Goal: Information Seeking & Learning: Learn about a topic

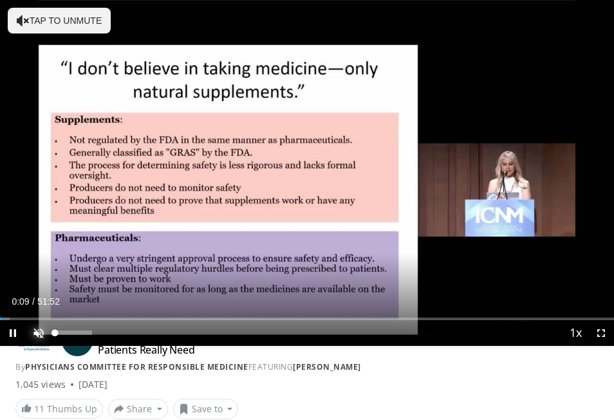
click at [40, 336] on span "Video Player" at bounding box center [39, 333] width 26 height 26
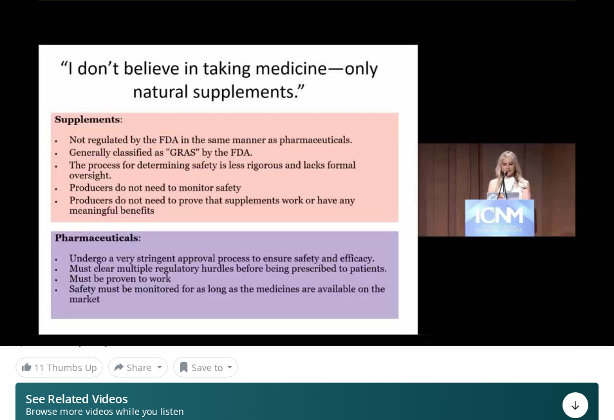
scroll to position [193, 0]
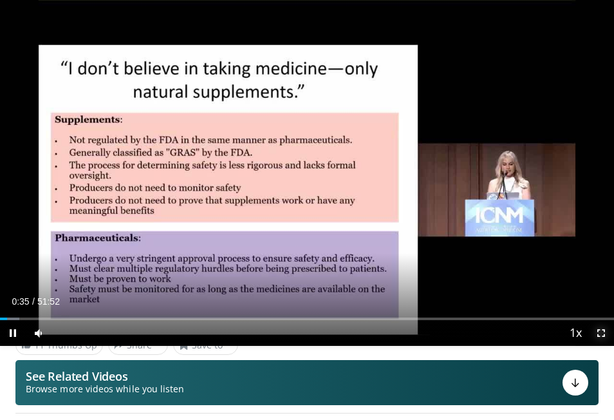
click at [601, 333] on span "Video Player" at bounding box center [601, 333] width 26 height 26
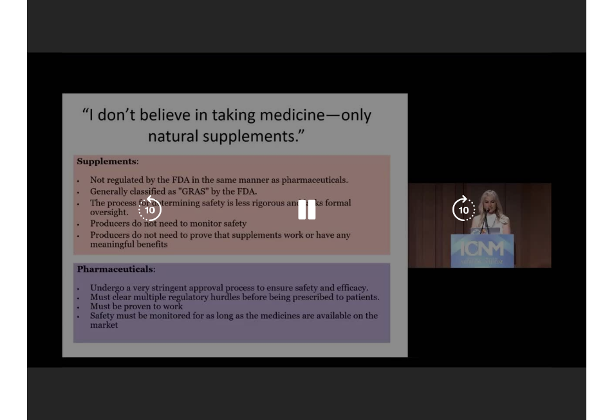
scroll to position [232, 0]
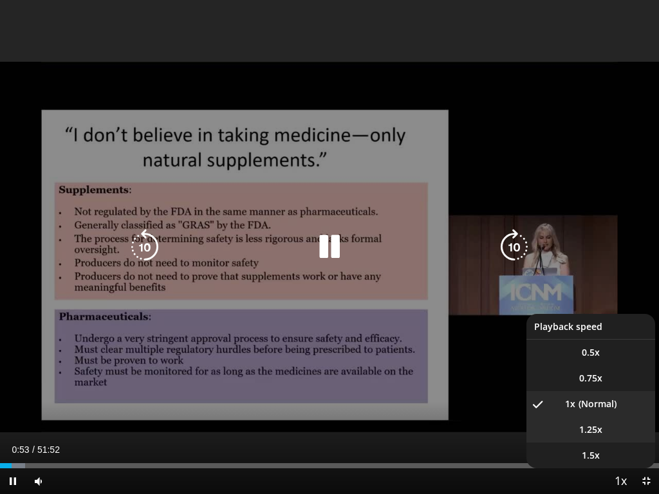
click at [581, 419] on span "1.25x" at bounding box center [590, 430] width 23 height 13
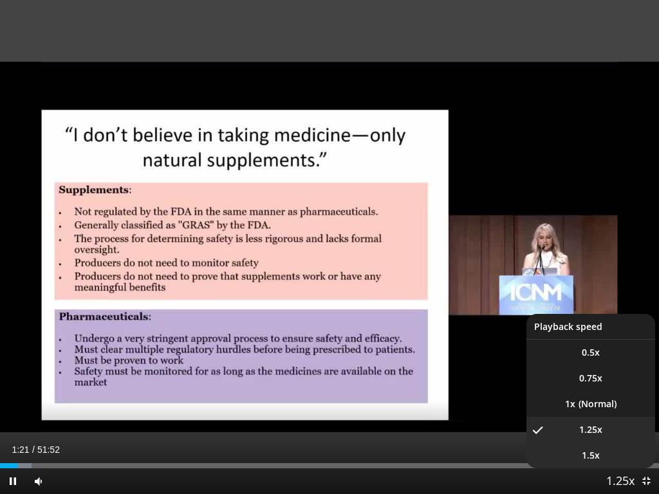
click at [611, 419] on li "1.5x" at bounding box center [591, 456] width 129 height 26
click at [587, 419] on span "1.25x" at bounding box center [590, 430] width 23 height 13
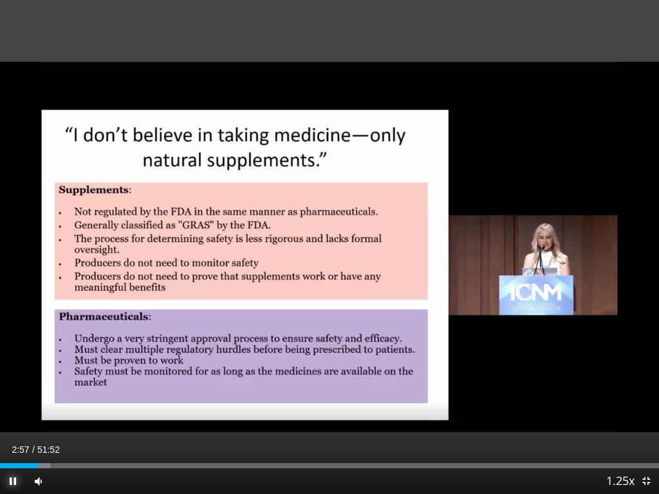
click at [12, 419] on span "Video Player" at bounding box center [13, 482] width 26 height 26
click at [15, 419] on span "Video Player" at bounding box center [13, 482] width 26 height 26
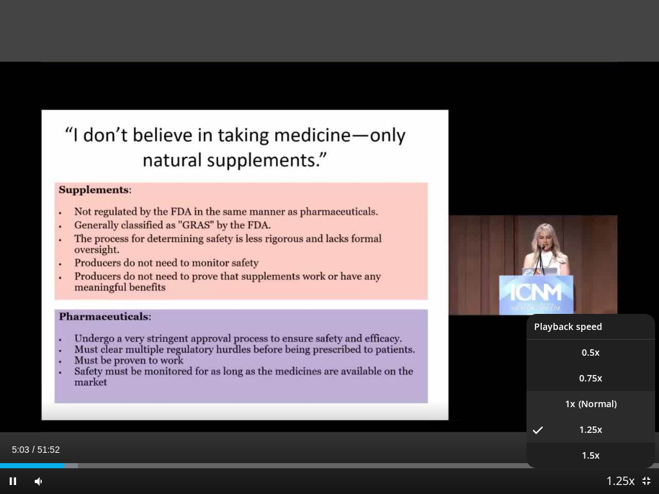
click at [587, 398] on li "1x" at bounding box center [591, 404] width 129 height 26
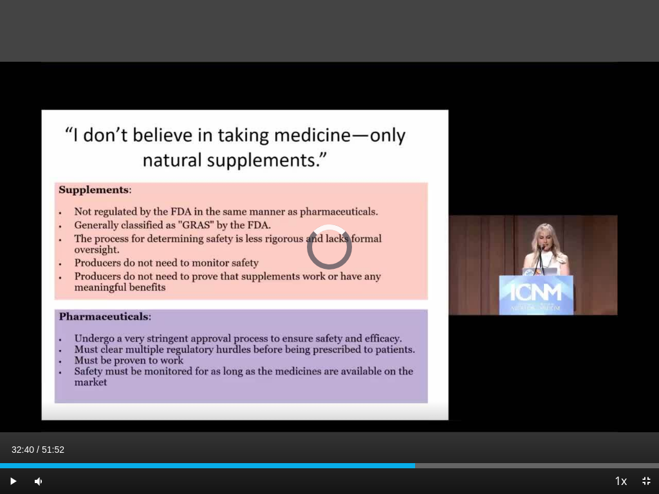
click at [415, 419] on div "Loaded : 0.00% 05:40 32:40" at bounding box center [329, 462] width 659 height 12
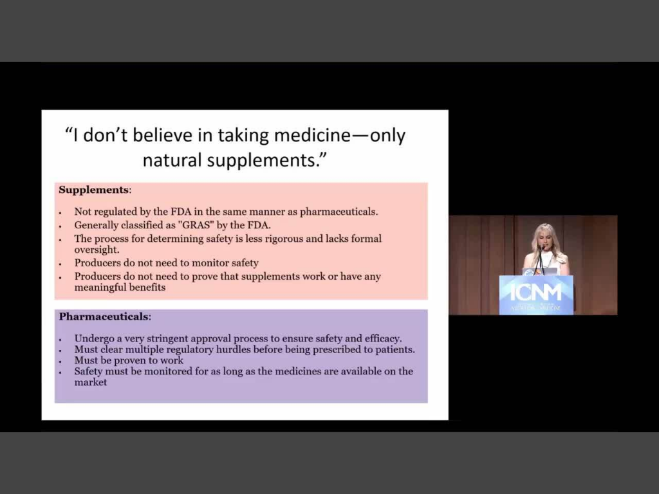
click at [8, 419] on div "10 seconds Tap to unmute" at bounding box center [329, 247] width 659 height 494
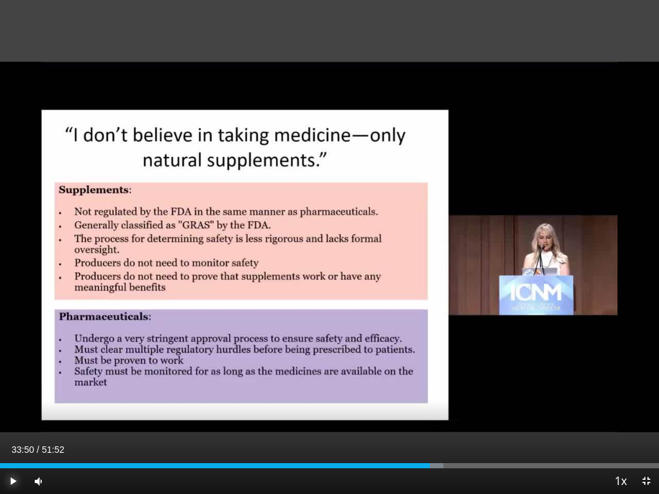
click at [12, 419] on span "Video Player" at bounding box center [13, 482] width 26 height 26
click at [16, 419] on span "Video Player" at bounding box center [13, 482] width 26 height 26
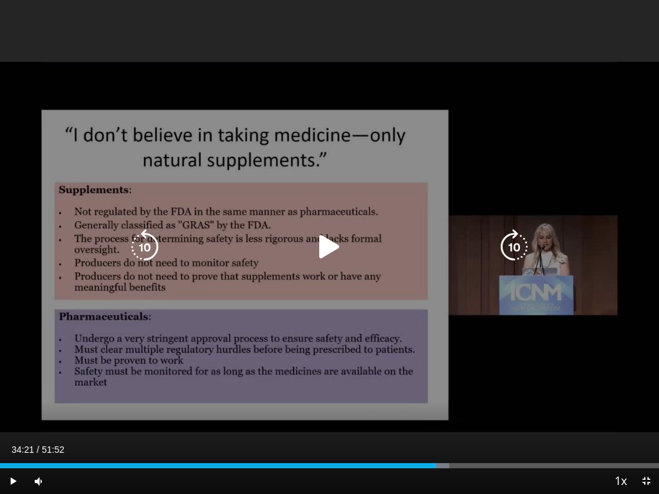
click at [285, 359] on div "10 seconds Tap to unmute" at bounding box center [329, 247] width 659 height 494
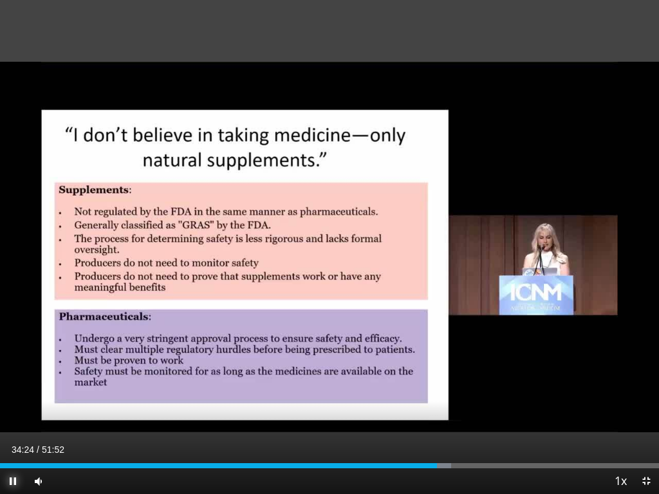
click at [17, 419] on span "Video Player" at bounding box center [13, 482] width 26 height 26
click at [11, 419] on span "Video Player" at bounding box center [13, 482] width 26 height 26
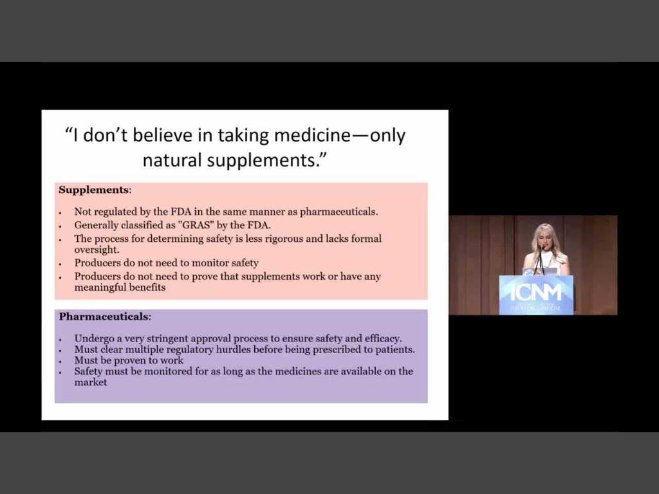
click at [14, 419] on video-js "**********" at bounding box center [329, 247] width 659 height 494
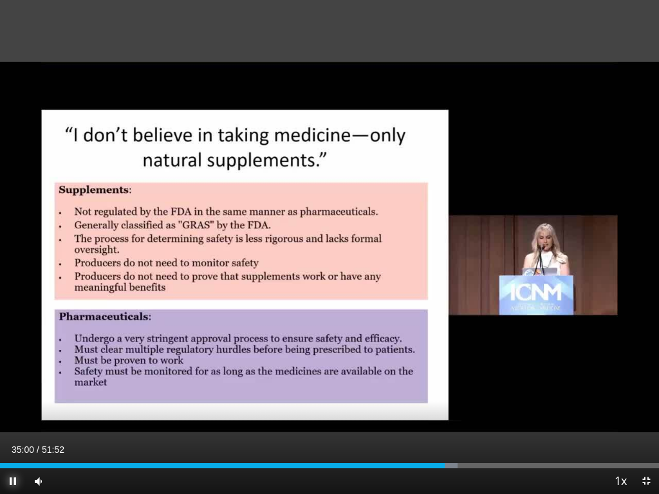
click at [10, 419] on span "Video Player" at bounding box center [13, 482] width 26 height 26
click at [12, 419] on span "Video Player" at bounding box center [13, 482] width 26 height 26
click at [454, 419] on div "Progress Bar" at bounding box center [454, 465] width 1 height 5
click at [460, 419] on div "Progress Bar" at bounding box center [460, 465] width 1 height 5
click at [469, 419] on div "Progress Bar" at bounding box center [469, 465] width 1 height 5
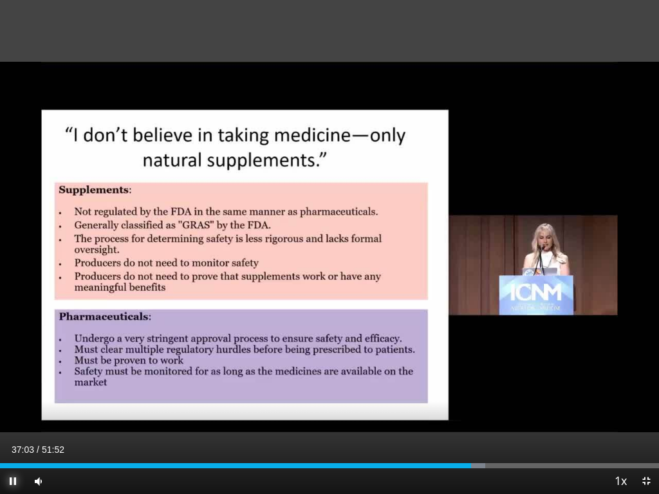
click at [15, 419] on span "Video Player" at bounding box center [13, 482] width 26 height 26
click at [10, 419] on span "Video Player" at bounding box center [13, 482] width 26 height 26
click at [479, 419] on div "Progress Bar" at bounding box center [479, 465] width 1 height 5
click at [484, 419] on div "Progress Bar" at bounding box center [483, 465] width 1 height 5
click at [496, 419] on div "Progress Bar" at bounding box center [496, 465] width 1 height 5
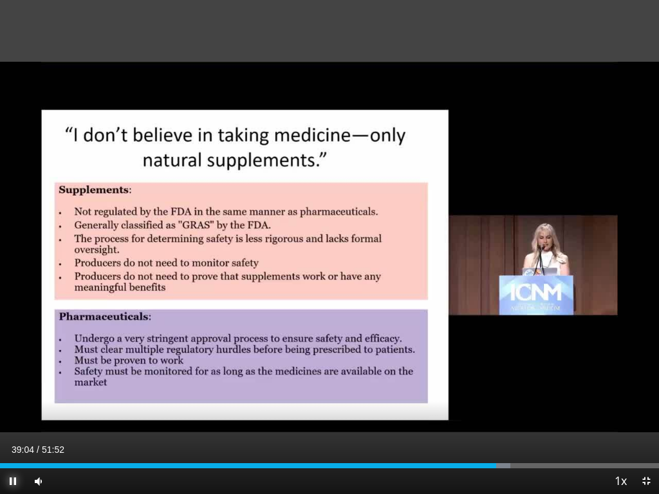
click at [10, 419] on span "Video Player" at bounding box center [13, 482] width 26 height 26
click at [15, 419] on span "Video Player" at bounding box center [13, 482] width 26 height 26
click at [507, 419] on div "Progress Bar" at bounding box center [500, 465] width 21 height 5
click at [12, 419] on span "Video Player" at bounding box center [13, 482] width 26 height 26
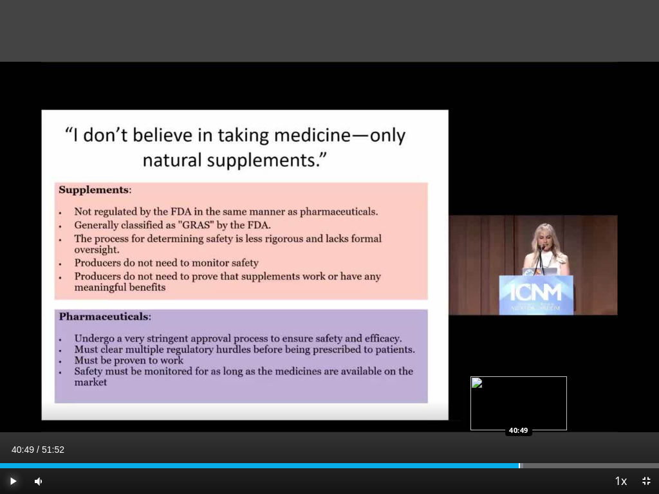
click at [519, 419] on div "Progress Bar" at bounding box center [519, 465] width 1 height 5
click at [518, 419] on div "Progress Bar" at bounding box center [518, 465] width 1 height 5
click at [513, 419] on div "Progress Bar" at bounding box center [513, 465] width 1 height 5
click at [507, 419] on div "Progress Bar" at bounding box center [507, 465] width 1 height 5
click at [510, 419] on div "Progress Bar" at bounding box center [510, 465] width 1 height 5
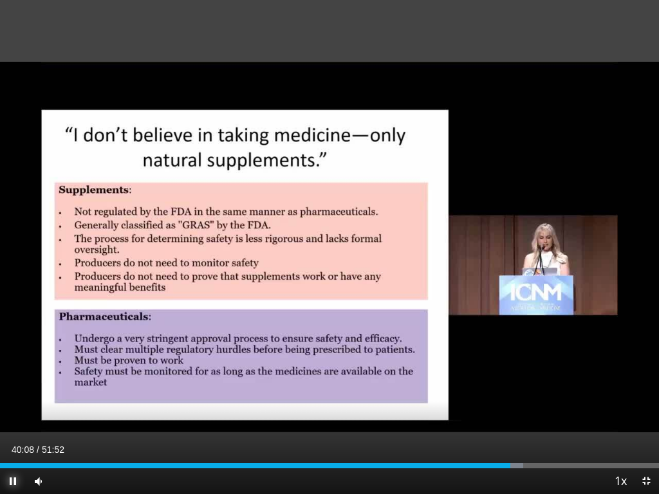
click at [8, 419] on span "Video Player" at bounding box center [13, 482] width 26 height 26
click at [14, 419] on span "Video Player" at bounding box center [13, 482] width 26 height 26
click at [515, 419] on div "Progress Bar" at bounding box center [515, 465] width 1 height 5
click at [525, 419] on div "Loaded : 80.32% 40:33 41:07" at bounding box center [329, 465] width 659 height 5
click at [523, 419] on div "Progress Bar" at bounding box center [523, 465] width 1 height 5
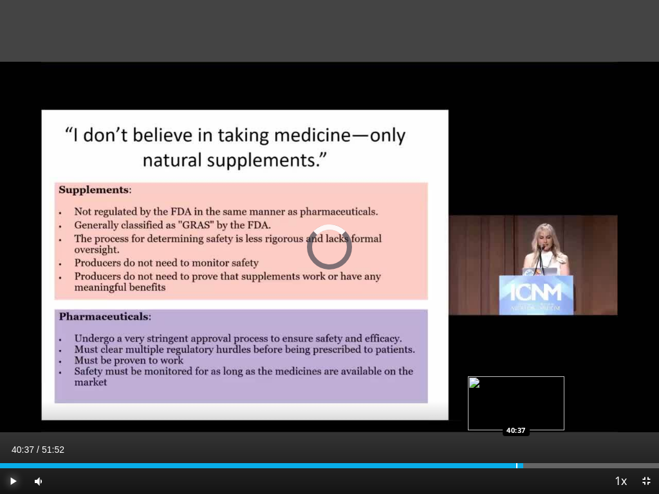
click at [516, 419] on div "Progress Bar" at bounding box center [516, 465] width 1 height 5
click at [512, 419] on div "Progress Bar" at bounding box center [512, 465] width 1 height 5
click at [505, 419] on div "Progress Bar" at bounding box center [505, 465] width 1 height 5
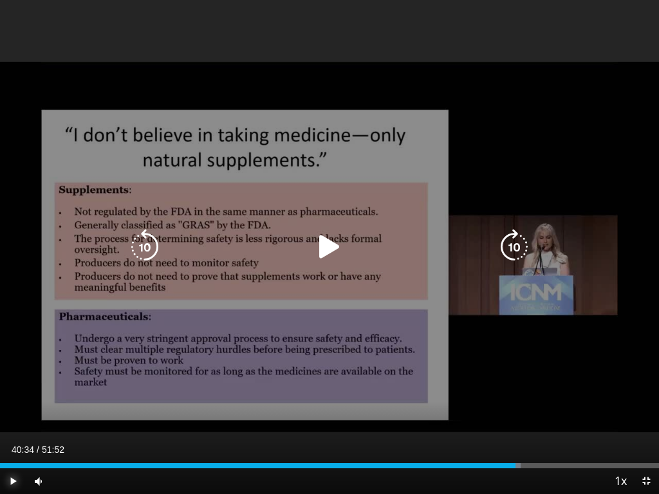
click at [516, 419] on div "Progress Bar" at bounding box center [512, 465] width 17 height 5
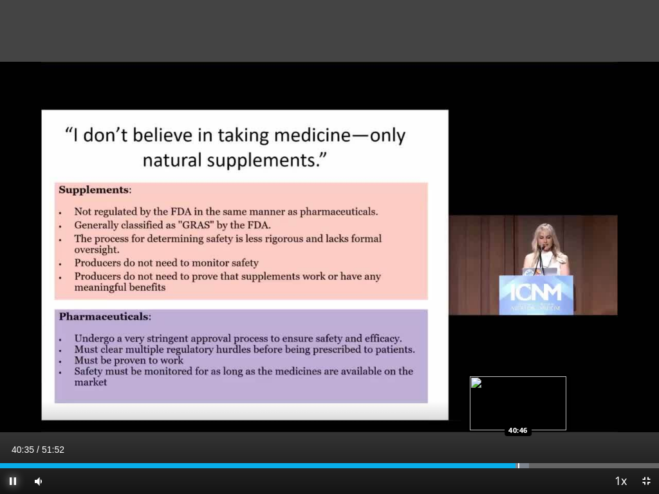
click at [518, 419] on div "Progress Bar" at bounding box center [518, 465] width 1 height 5
click at [13, 419] on span "Video Player" at bounding box center [13, 482] width 26 height 26
click at [523, 419] on div "Progress Bar" at bounding box center [523, 465] width 1 height 5
click at [523, 419] on div "Progress Bar" at bounding box center [522, 465] width 1 height 5
click at [521, 419] on div "Progress Bar" at bounding box center [520, 465] width 1 height 5
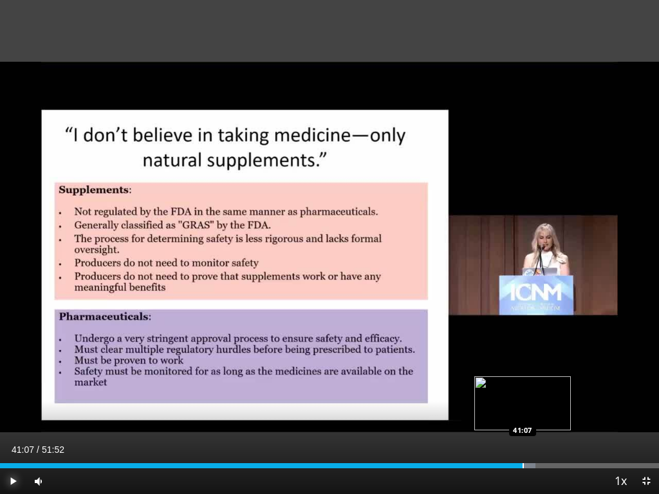
click at [523, 419] on div "Progress Bar" at bounding box center [523, 465] width 1 height 5
click at [521, 419] on div "Progress Bar" at bounding box center [521, 465] width 1 height 5
click at [523, 419] on div "Progress Bar" at bounding box center [523, 465] width 1 height 5
click at [16, 419] on span "Video Player" at bounding box center [13, 482] width 26 height 26
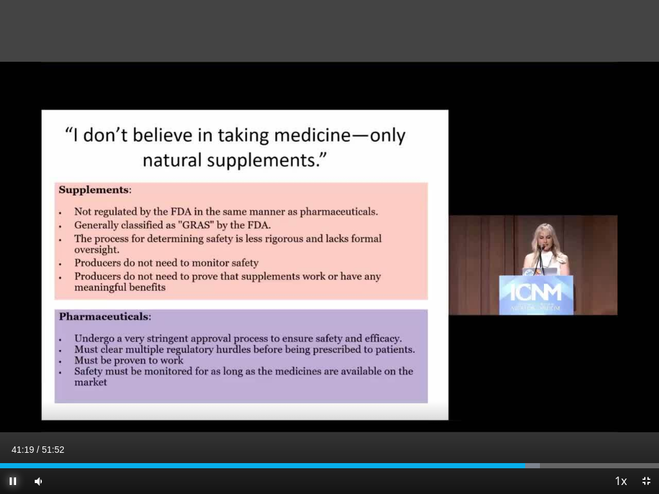
click at [14, 419] on span "Video Player" at bounding box center [13, 482] width 26 height 26
click at [17, 419] on span "Video Player" at bounding box center [13, 482] width 26 height 26
click at [12, 419] on video-js "**********" at bounding box center [329, 247] width 659 height 494
click at [532, 419] on div "Progress Bar" at bounding box center [532, 465] width 1 height 5
click at [534, 419] on div "Progress Bar" at bounding box center [534, 465] width 1 height 5
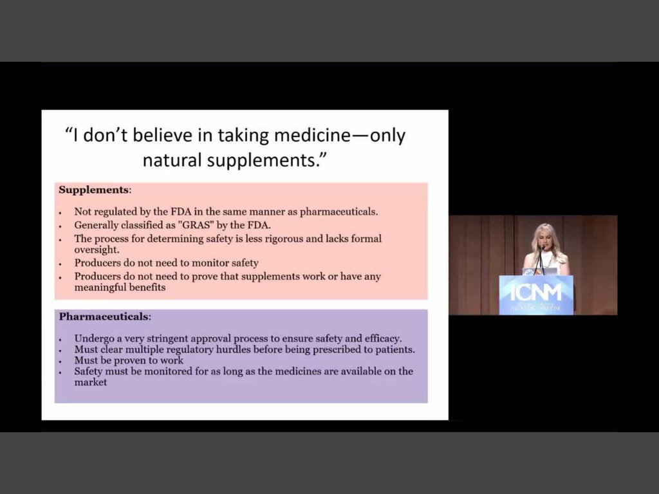
click at [533, 419] on video-js "**********" at bounding box center [329, 247] width 659 height 494
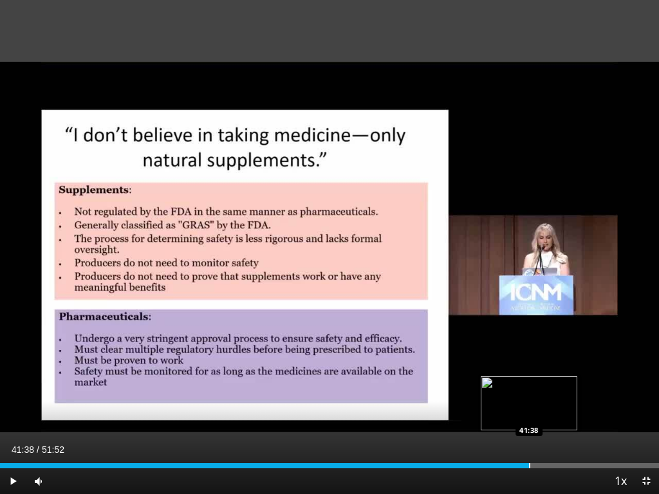
click at [529, 419] on div "Progress Bar" at bounding box center [529, 465] width 1 height 5
click at [15, 419] on span "Video Player" at bounding box center [13, 482] width 26 height 26
click at [12, 419] on span "Video Player" at bounding box center [13, 482] width 26 height 26
click at [539, 419] on div "Progress Bar" at bounding box center [539, 465] width 1 height 5
click at [536, 419] on div "42:11" at bounding box center [268, 465] width 536 height 5
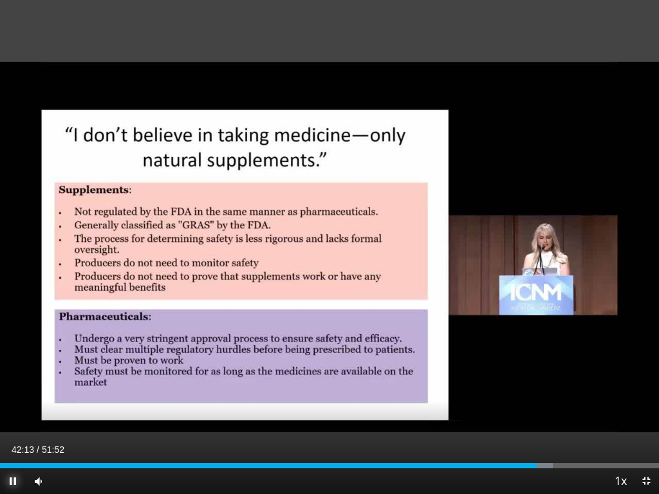
click at [12, 419] on span "Video Player" at bounding box center [13, 482] width 26 height 26
click at [538, 419] on div "Progress Bar" at bounding box center [538, 465] width 1 height 5
click at [540, 419] on div "Progress Bar" at bounding box center [539, 465] width 1 height 5
click at [541, 419] on div "Progress Bar" at bounding box center [540, 465] width 1 height 5
click at [542, 419] on div "Progress Bar" at bounding box center [541, 465] width 1 height 5
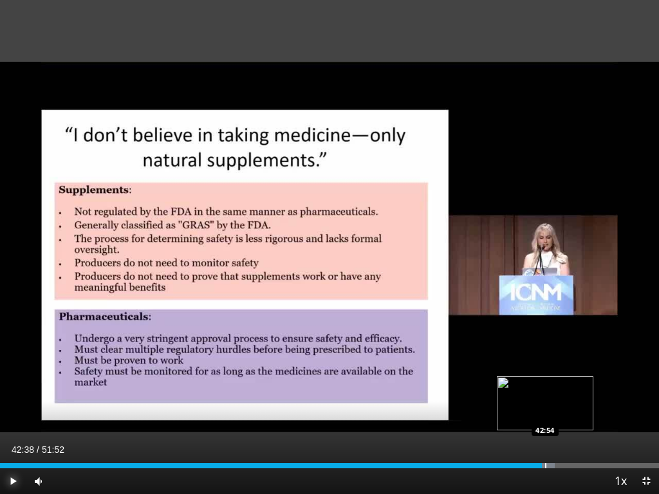
click at [545, 419] on div "Progress Bar" at bounding box center [545, 465] width 1 height 5
click at [15, 419] on span "Video Player" at bounding box center [13, 482] width 26 height 26
click at [15, 419] on video-js "**********" at bounding box center [329, 247] width 659 height 494
click at [13, 419] on span "Video Player" at bounding box center [13, 482] width 26 height 26
click at [14, 419] on span "Video Player" at bounding box center [13, 482] width 26 height 26
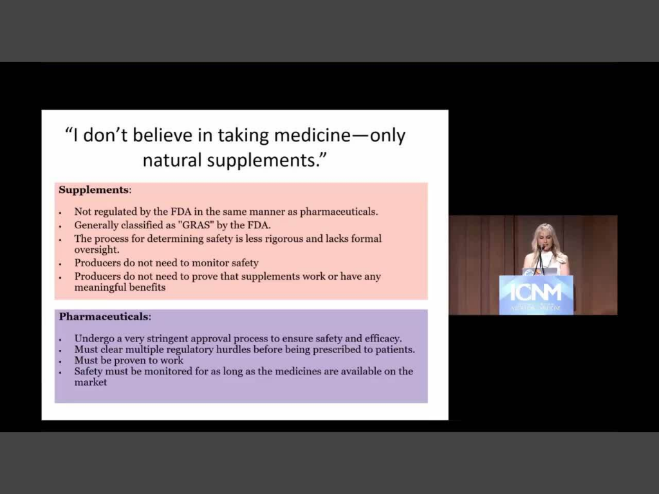
click at [555, 419] on video-js "**********" at bounding box center [329, 247] width 659 height 494
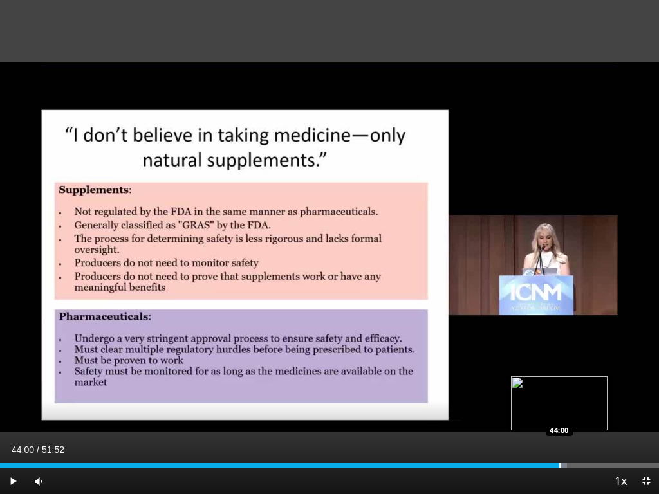
click at [559, 419] on div "Loaded : 86.06% 44:00 44:00" at bounding box center [329, 462] width 659 height 12
click at [11, 419] on span "Video Player" at bounding box center [13, 482] width 26 height 26
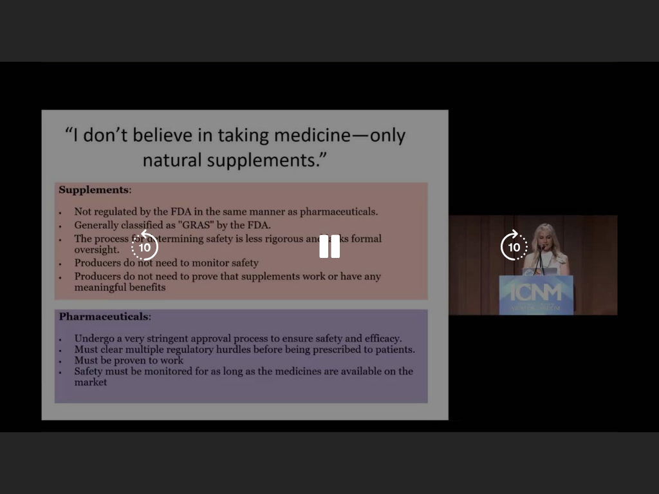
click at [6, 419] on video-js "**********" at bounding box center [329, 247] width 659 height 494
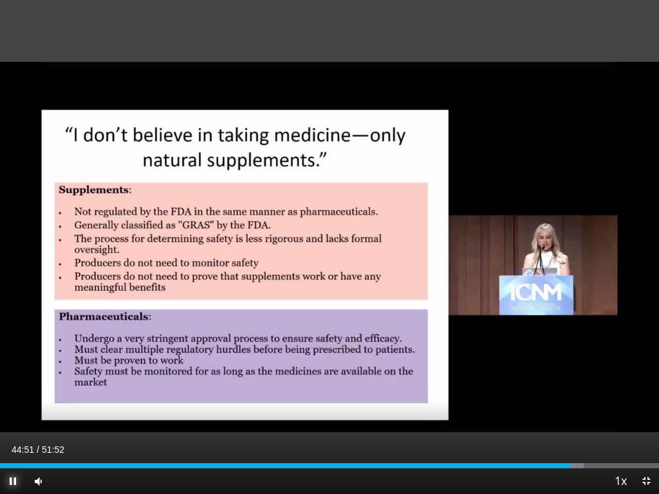
click at [11, 419] on span "Video Player" at bounding box center [13, 482] width 26 height 26
click at [564, 419] on div "Progress Bar" at bounding box center [564, 465] width 1 height 5
click at [570, 419] on div "Progress Bar" at bounding box center [569, 465] width 1 height 5
click at [566, 419] on div "Progress Bar" at bounding box center [566, 465] width 1 height 5
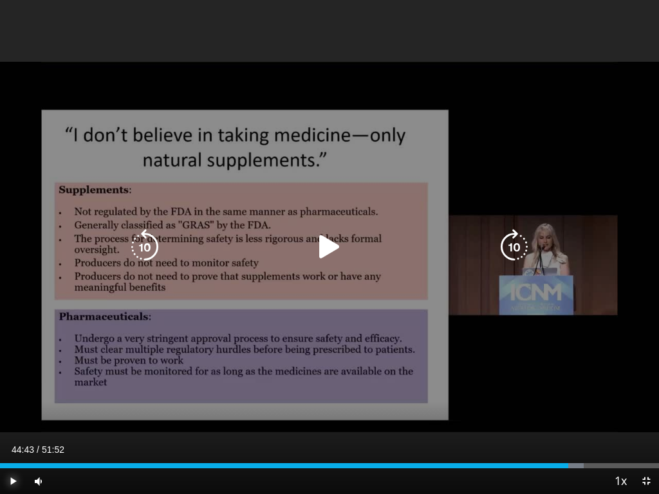
click at [568, 419] on div "Progress Bar" at bounding box center [574, 465] width 20 height 5
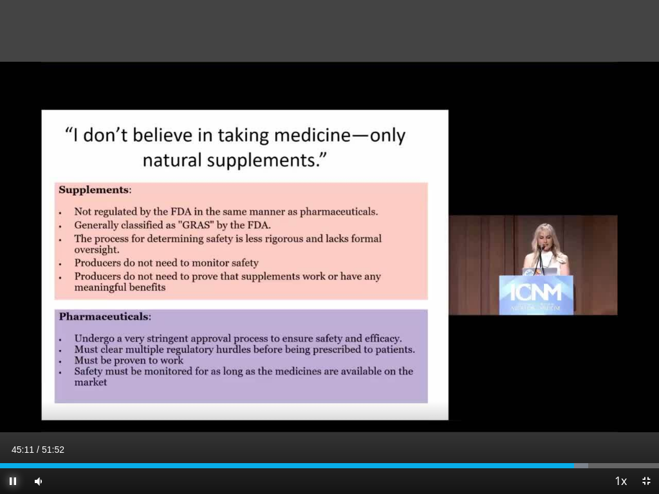
click at [10, 419] on span "Video Player" at bounding box center [13, 482] width 26 height 26
click at [15, 419] on span "Video Player" at bounding box center [13, 482] width 26 height 26
click at [579, 419] on div "Progress Bar" at bounding box center [579, 465] width 1 height 5
click at [583, 419] on div "Progress Bar" at bounding box center [583, 465] width 1 height 5
click at [604, 419] on div "Loaded : 94.35% 47:53 47:30" at bounding box center [329, 462] width 659 height 12
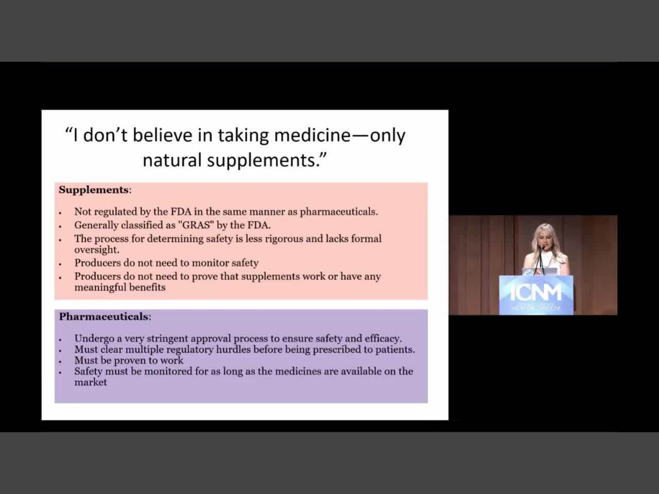
click at [16, 419] on div "10 seconds Tap to unmute" at bounding box center [329, 247] width 659 height 494
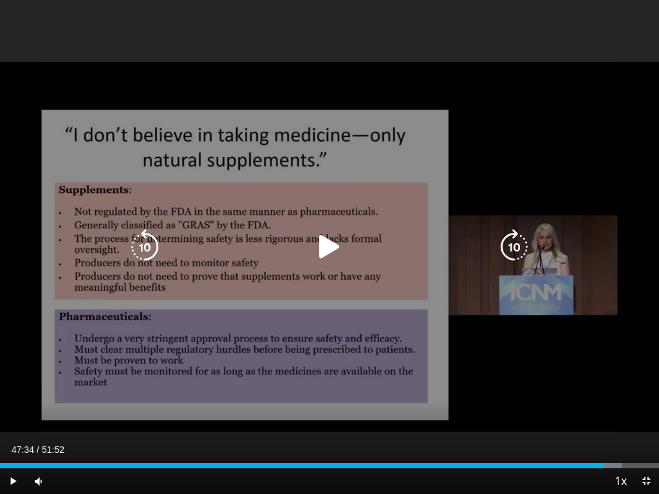
click at [324, 247] on icon "Video Player" at bounding box center [330, 247] width 36 height 36
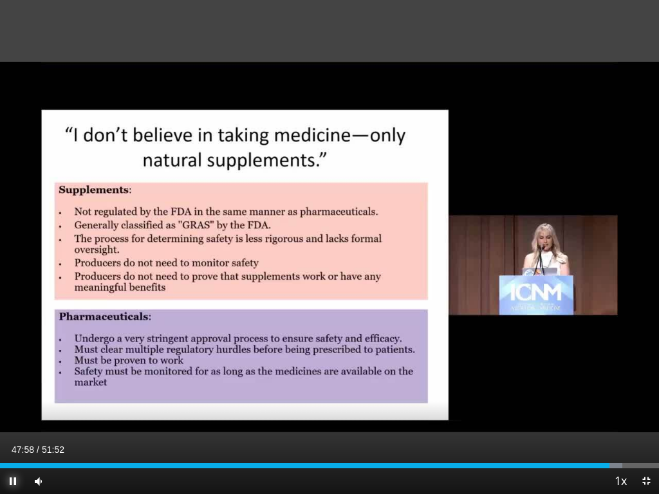
click at [14, 419] on span "Video Player" at bounding box center [13, 482] width 26 height 26
click at [10, 419] on span "Video Player" at bounding box center [13, 482] width 26 height 26
click at [613, 419] on div "Progress Bar" at bounding box center [621, 465] width 1 height 5
click at [18, 419] on span "Video Player" at bounding box center [13, 482] width 26 height 26
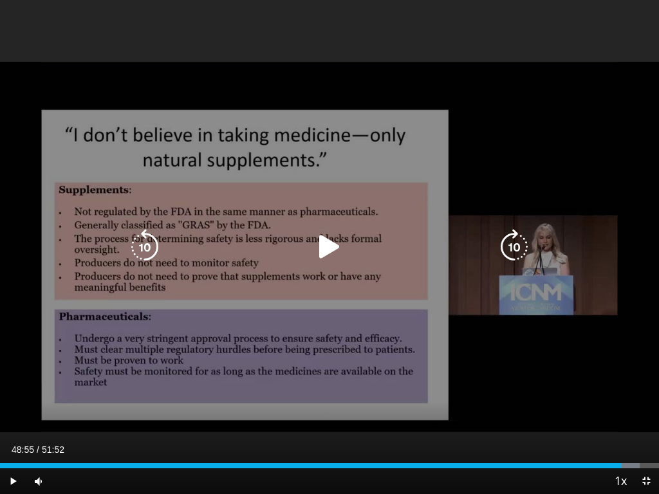
click at [329, 252] on icon "Video Player" at bounding box center [330, 247] width 36 height 36
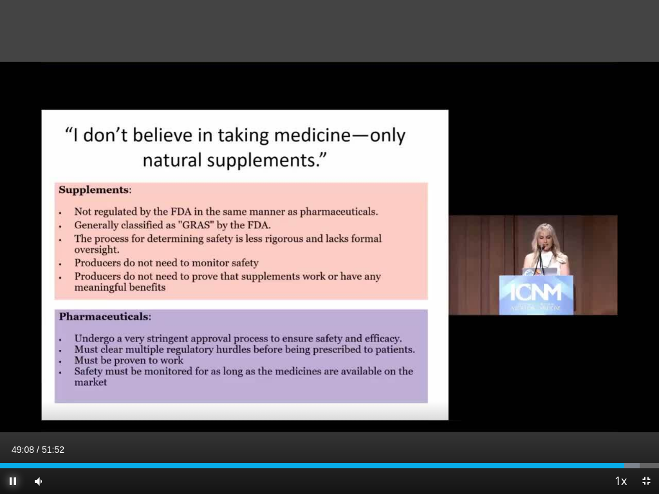
click at [16, 419] on span "Video Player" at bounding box center [13, 482] width 26 height 26
click at [15, 419] on span "Video Player" at bounding box center [13, 482] width 26 height 26
click at [613, 419] on div "Progress Bar" at bounding box center [632, 465] width 1 height 5
click at [11, 419] on span "Video Player" at bounding box center [13, 482] width 26 height 26
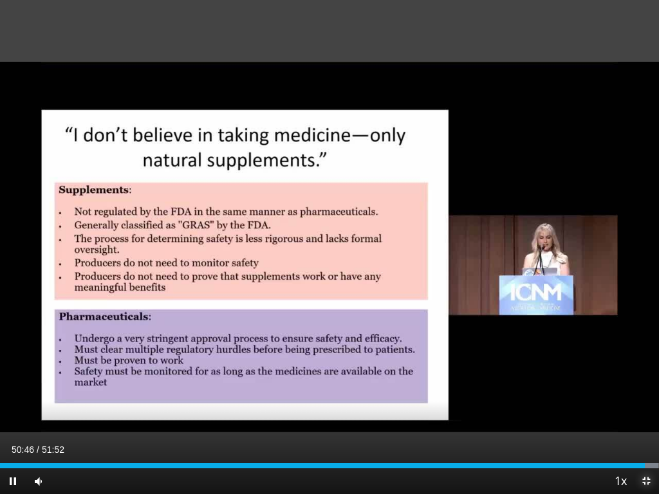
click at [613, 419] on span "Video Player" at bounding box center [646, 482] width 26 height 26
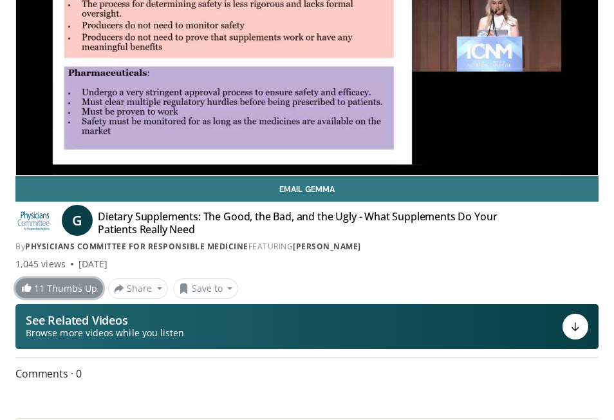
click at [34, 292] on span "11" at bounding box center [39, 288] width 10 height 12
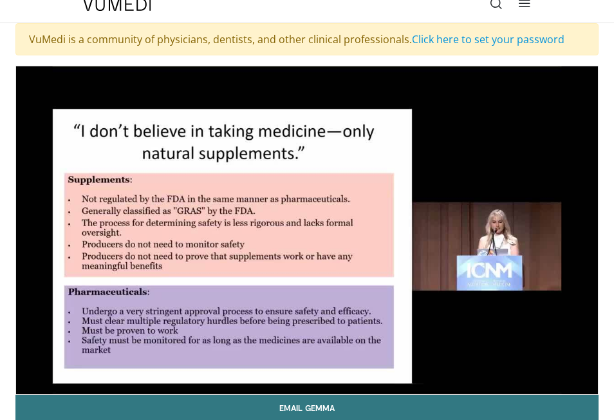
scroll to position [0, 0]
